Goal: Information Seeking & Learning: Learn about a topic

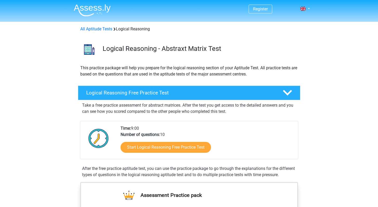
scroll to position [31, 0]
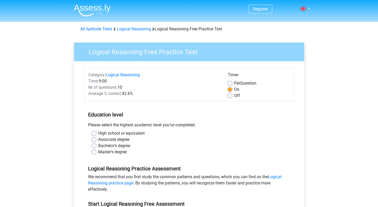
click at [91, 152] on div "High school or equivalent Associate degree Bachelor's degree Master's degree" at bounding box center [189, 142] width 202 height 25
click at [98, 152] on label "Master's degree" at bounding box center [112, 152] width 29 height 6
click at [94, 152] on input "Master's degree" at bounding box center [94, 151] width 4 height 5
radio input "true"
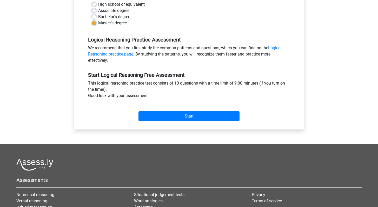
scroll to position [127, 0]
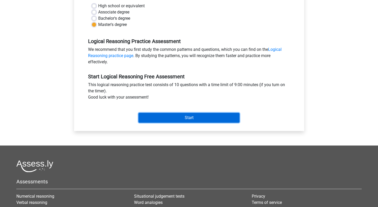
click at [163, 118] on input "Start" at bounding box center [188, 118] width 101 height 10
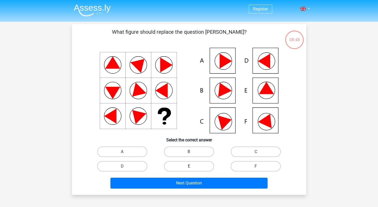
click at [174, 165] on label "E" at bounding box center [189, 166] width 50 height 10
click at [189, 166] on input "E" at bounding box center [190, 167] width 3 height 3
radio input "true"
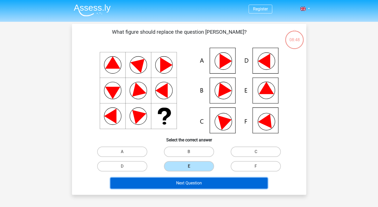
click at [162, 181] on button "Next Question" at bounding box center [188, 183] width 157 height 11
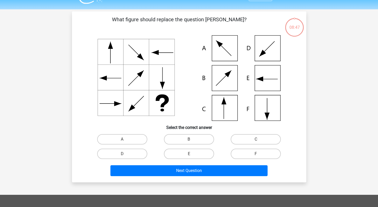
scroll to position [24, 0]
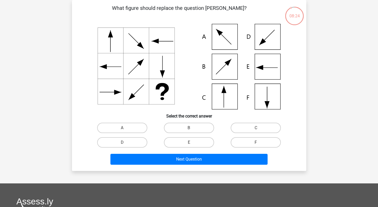
click at [223, 100] on icon at bounding box center [188, 67] width 209 height 86
click at [255, 129] on label "C" at bounding box center [255, 128] width 50 height 10
click at [256, 129] on input "C" at bounding box center [257, 129] width 3 height 3
radio input "true"
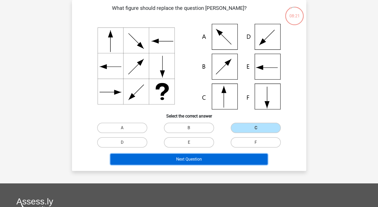
click at [213, 157] on button "Next Question" at bounding box center [188, 159] width 157 height 11
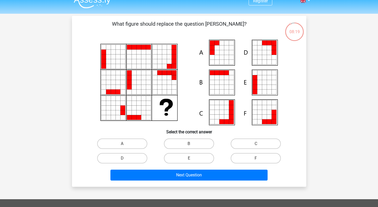
scroll to position [9, 0]
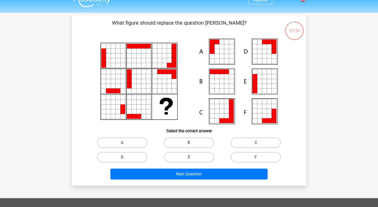
click at [188, 156] on label "E" at bounding box center [189, 157] width 50 height 10
click at [189, 157] on input "E" at bounding box center [190, 158] width 3 height 3
radio input "true"
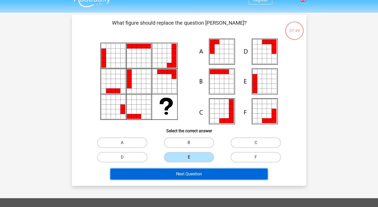
click at [169, 176] on button "Next Question" at bounding box center [188, 174] width 157 height 11
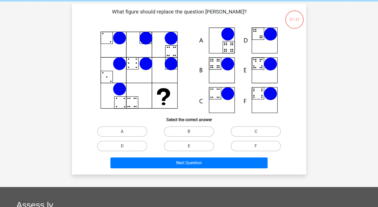
scroll to position [24, 0]
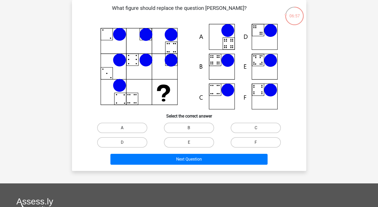
click at [111, 128] on label "A" at bounding box center [122, 128] width 50 height 10
click at [122, 128] on input "A" at bounding box center [123, 129] width 3 height 3
radio input "true"
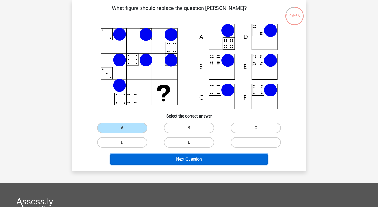
click at [162, 156] on button "Next Question" at bounding box center [188, 159] width 157 height 11
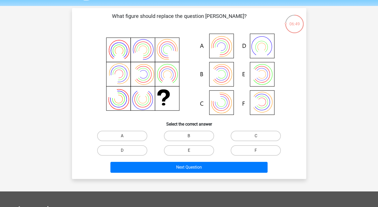
scroll to position [21, 0]
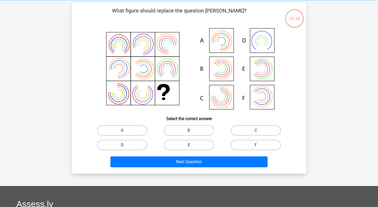
click at [175, 147] on label "E" at bounding box center [189, 145] width 50 height 10
click at [189, 147] on input "E" at bounding box center [190, 146] width 3 height 3
radio input "true"
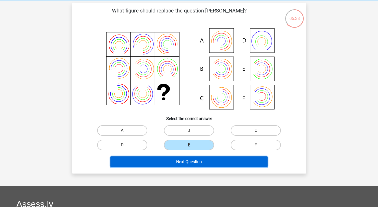
click at [183, 161] on button "Next Question" at bounding box center [188, 162] width 157 height 11
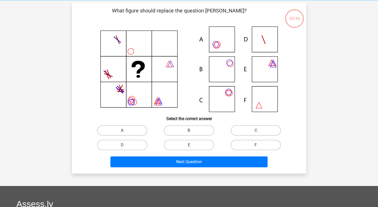
scroll to position [24, 0]
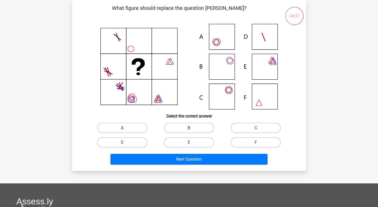
click at [188, 126] on label "B" at bounding box center [189, 128] width 50 height 10
click at [189, 128] on input "B" at bounding box center [190, 129] width 3 height 3
radio input "true"
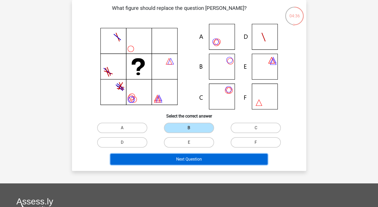
click at [179, 158] on button "Next Question" at bounding box center [188, 159] width 157 height 11
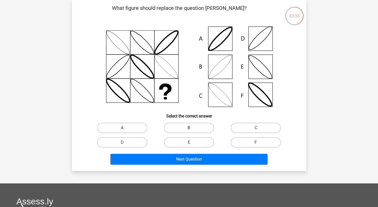
click at [177, 125] on label "B" at bounding box center [189, 128] width 50 height 10
click at [189, 128] on input "B" at bounding box center [190, 129] width 3 height 3
radio input "true"
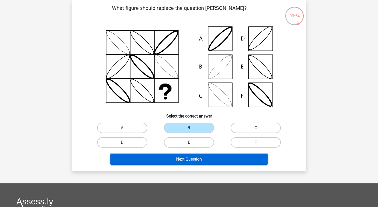
click at [179, 156] on button "Next Question" at bounding box center [188, 159] width 157 height 11
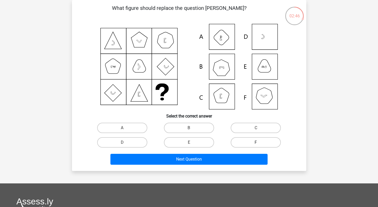
click at [235, 142] on label "F" at bounding box center [255, 142] width 50 height 10
click at [256, 142] on input "F" at bounding box center [257, 143] width 3 height 3
radio input "true"
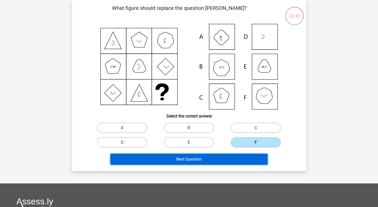
click at [158, 157] on button "Next Question" at bounding box center [188, 159] width 157 height 11
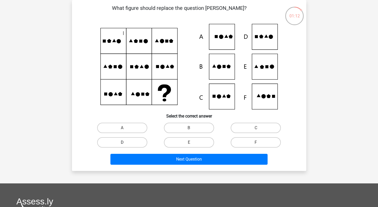
click at [138, 142] on label "D" at bounding box center [122, 142] width 50 height 10
click at [125, 142] on input "D" at bounding box center [123, 143] width 3 height 3
radio input "true"
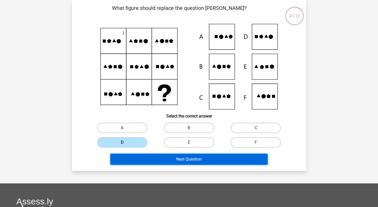
click at [146, 160] on button "Next Question" at bounding box center [188, 159] width 157 height 11
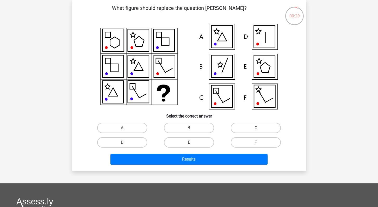
click at [251, 126] on label "C" at bounding box center [255, 128] width 50 height 10
click at [256, 128] on input "C" at bounding box center [257, 129] width 3 height 3
radio input "true"
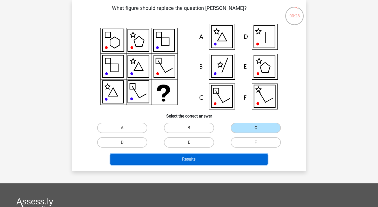
click at [213, 158] on button "Results" at bounding box center [188, 159] width 157 height 11
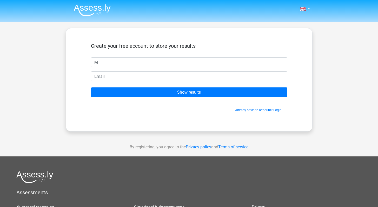
type input "M"
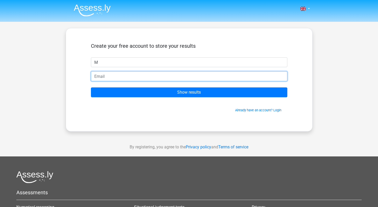
click at [107, 79] on input "email" at bounding box center [189, 76] width 196 height 10
type input "mattcpawlak@gmail.com"
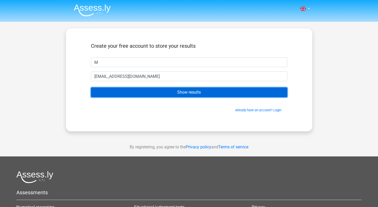
click at [113, 94] on input "Show results" at bounding box center [189, 92] width 196 height 10
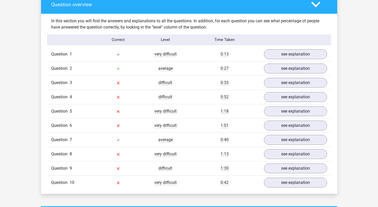
scroll to position [391, 0]
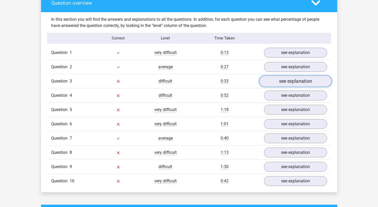
click at [277, 81] on link "see explanation" at bounding box center [295, 81] width 72 height 11
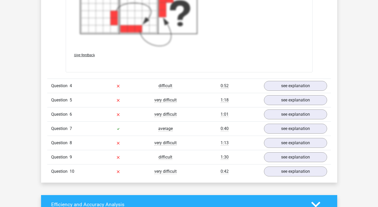
scroll to position [765, 0]
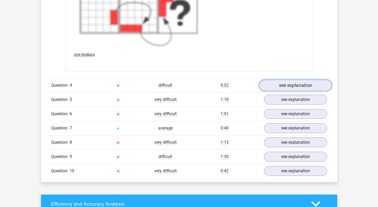
click at [282, 84] on link "see explanation" at bounding box center [295, 85] width 72 height 11
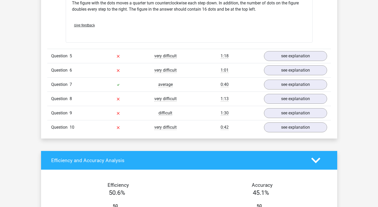
scroll to position [1019, 0]
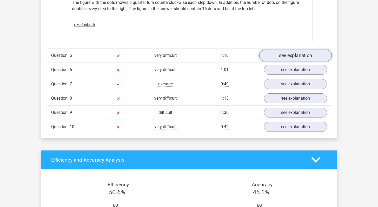
click at [295, 57] on link "see explanation" at bounding box center [295, 55] width 72 height 11
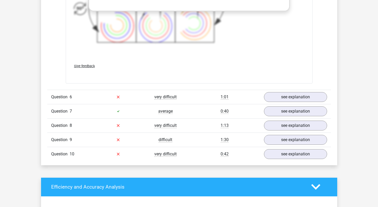
scroll to position [1340, 0]
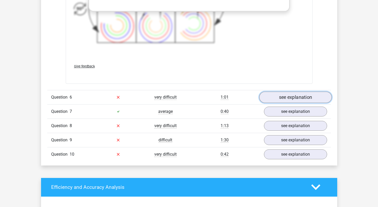
click at [278, 97] on link "see explanation" at bounding box center [295, 97] width 72 height 11
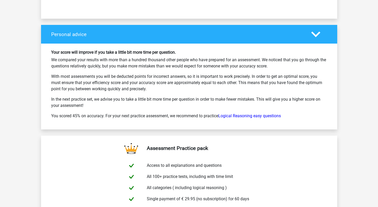
scroll to position [1883, 0]
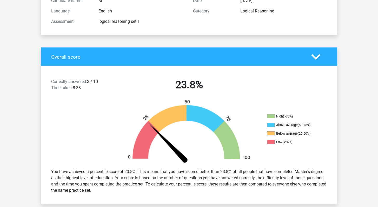
scroll to position [0, 0]
